Goal: Task Accomplishment & Management: Use online tool/utility

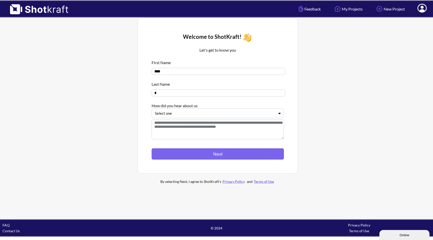
click at [214, 111] on div "Select one" at bounding box center [214, 113] width 121 height 7
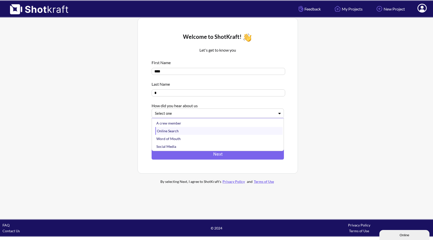
click at [198, 129] on div "Online Search" at bounding box center [218, 131] width 127 height 8
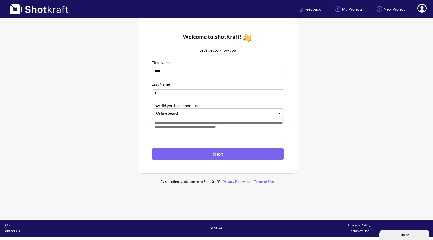
click at [187, 130] on textarea at bounding box center [218, 129] width 132 height 20
type textarea "*"
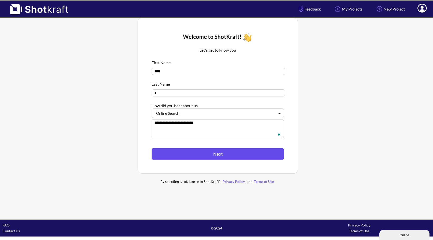
type textarea "**********"
click at [224, 155] on button "Next" at bounding box center [218, 153] width 132 height 11
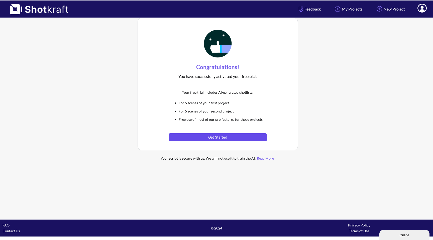
click at [221, 137] on button "Get Started" at bounding box center [218, 137] width 98 height 8
